Goal: Check status: Check status

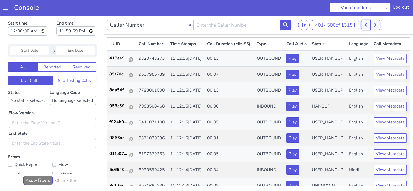
click at [366, 26] on icon at bounding box center [365, 24] width 3 height 5
click at [379, 25] on button at bounding box center [375, 25] width 10 height 10
click at [374, 23] on button at bounding box center [375, 25] width 10 height 10
click at [368, 25] on button at bounding box center [366, 25] width 10 height 10
click at [380, 25] on button at bounding box center [375, 25] width 10 height 10
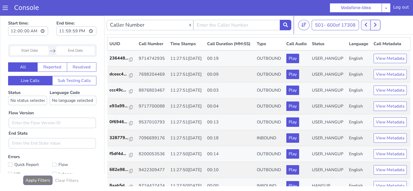
click at [380, 24] on button at bounding box center [375, 25] width 10 height 10
click at [376, 27] on button at bounding box center [375, 25] width 10 height 10
click at [366, 25] on icon at bounding box center [365, 24] width 3 height 5
click at [363, 24] on button at bounding box center [366, 25] width 10 height 10
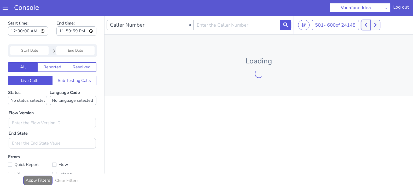
click at [365, 25] on icon at bounding box center [365, 24] width 3 height 5
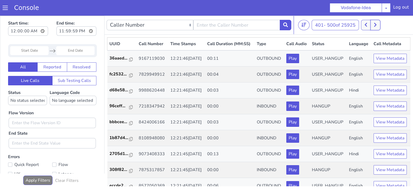
click at [377, 23] on icon at bounding box center [375, 24] width 3 height 5
click at [363, 22] on button at bounding box center [366, 25] width 10 height 10
click at [371, 23] on button at bounding box center [375, 25] width 10 height 10
